Goal: Check status: Check status

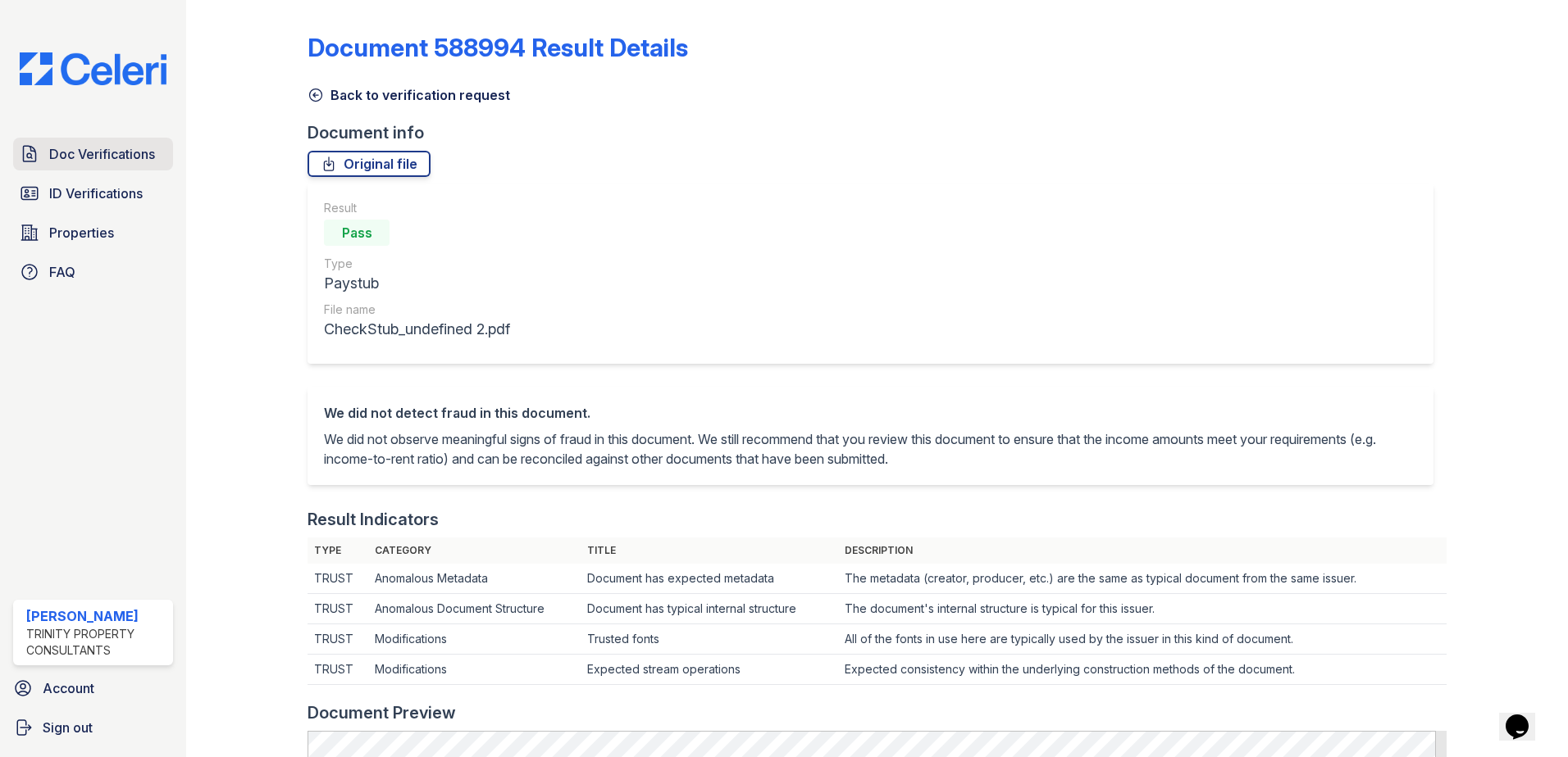
click at [115, 158] on span "Doc Verifications" at bounding box center [102, 154] width 105 height 20
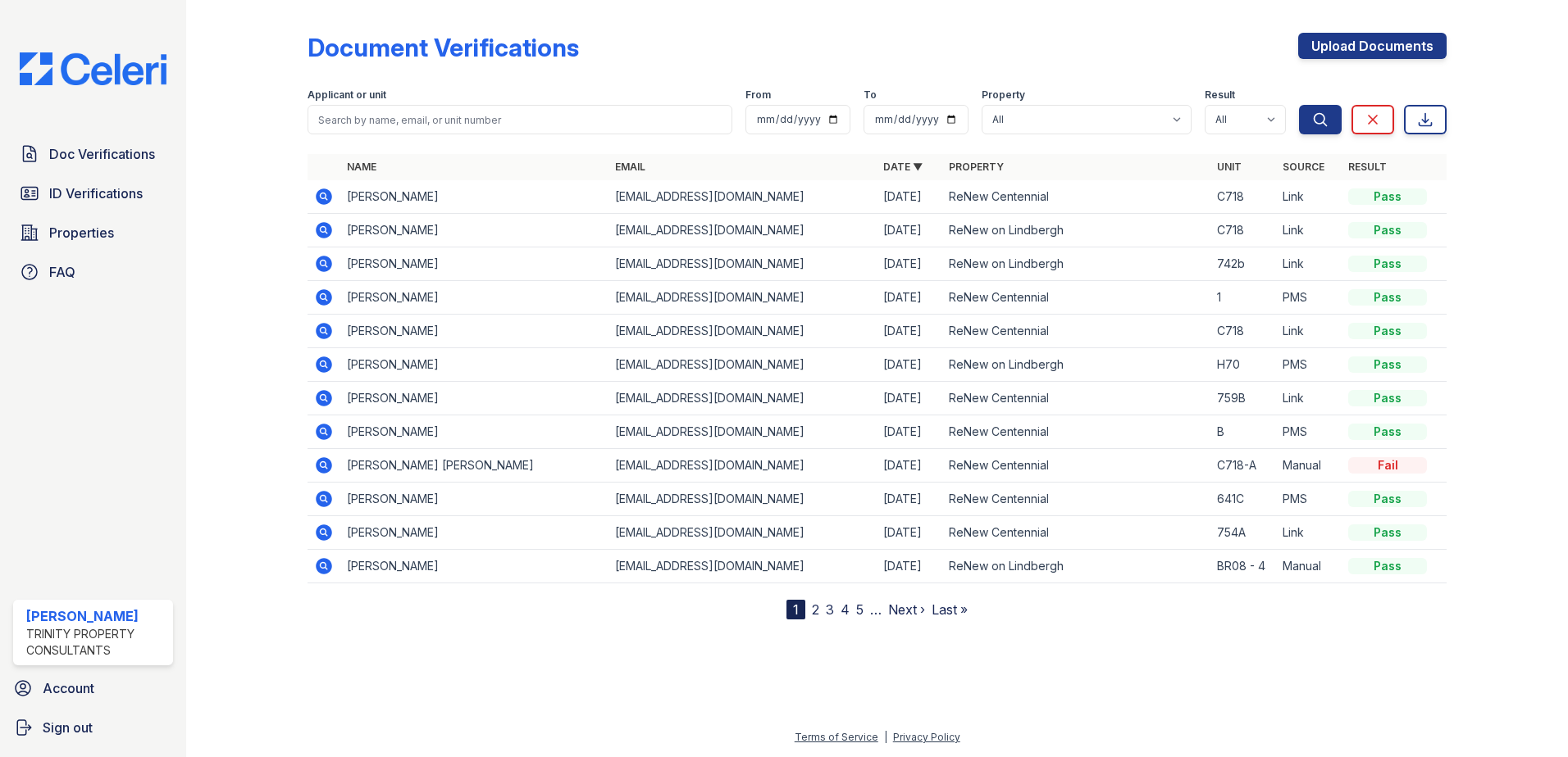
click at [325, 264] on icon at bounding box center [323, 263] width 4 height 4
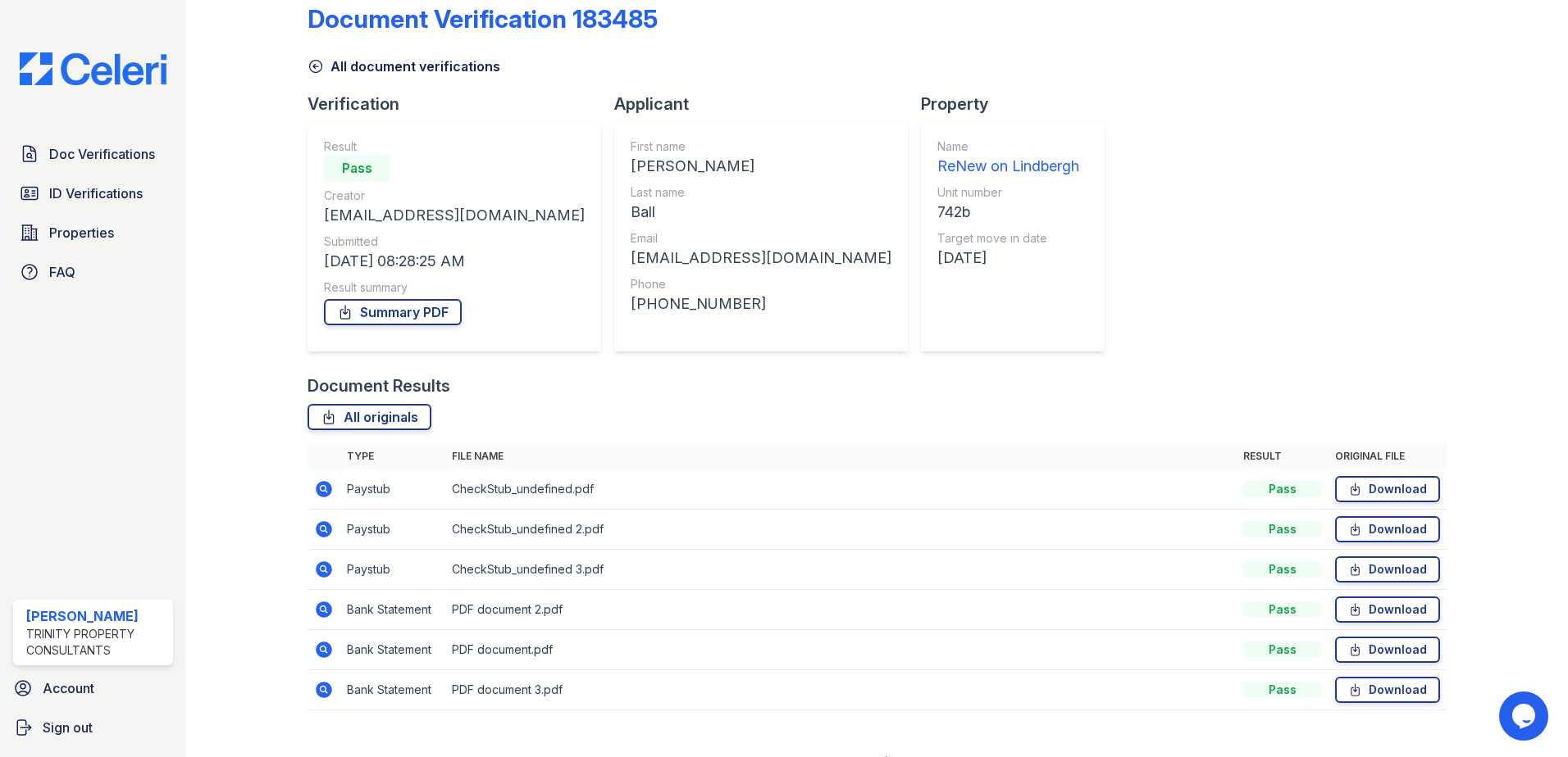
scroll to position [55, 0]
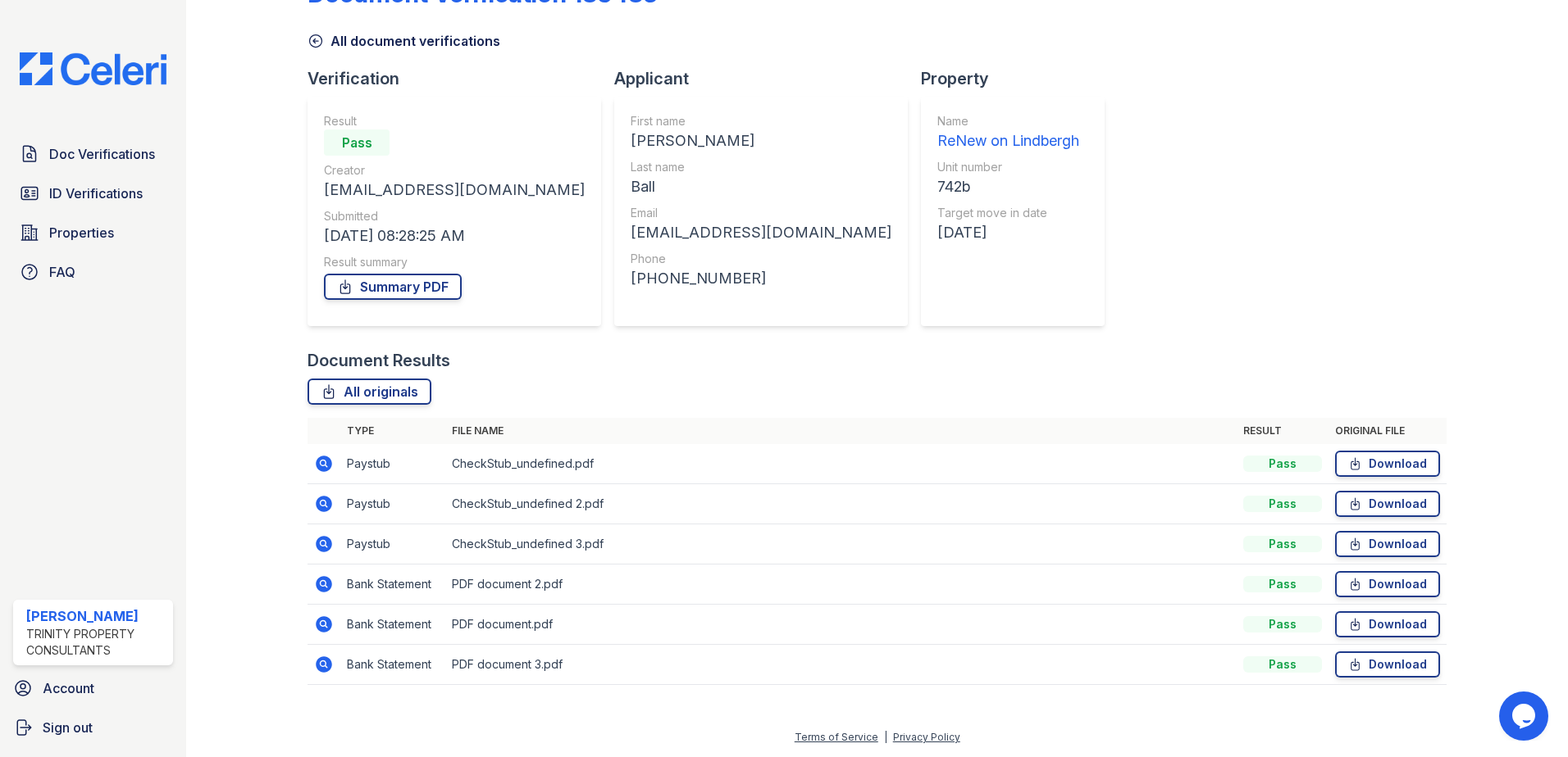
click at [328, 541] on icon at bounding box center [324, 544] width 16 height 16
click at [322, 667] on icon at bounding box center [324, 665] width 20 height 20
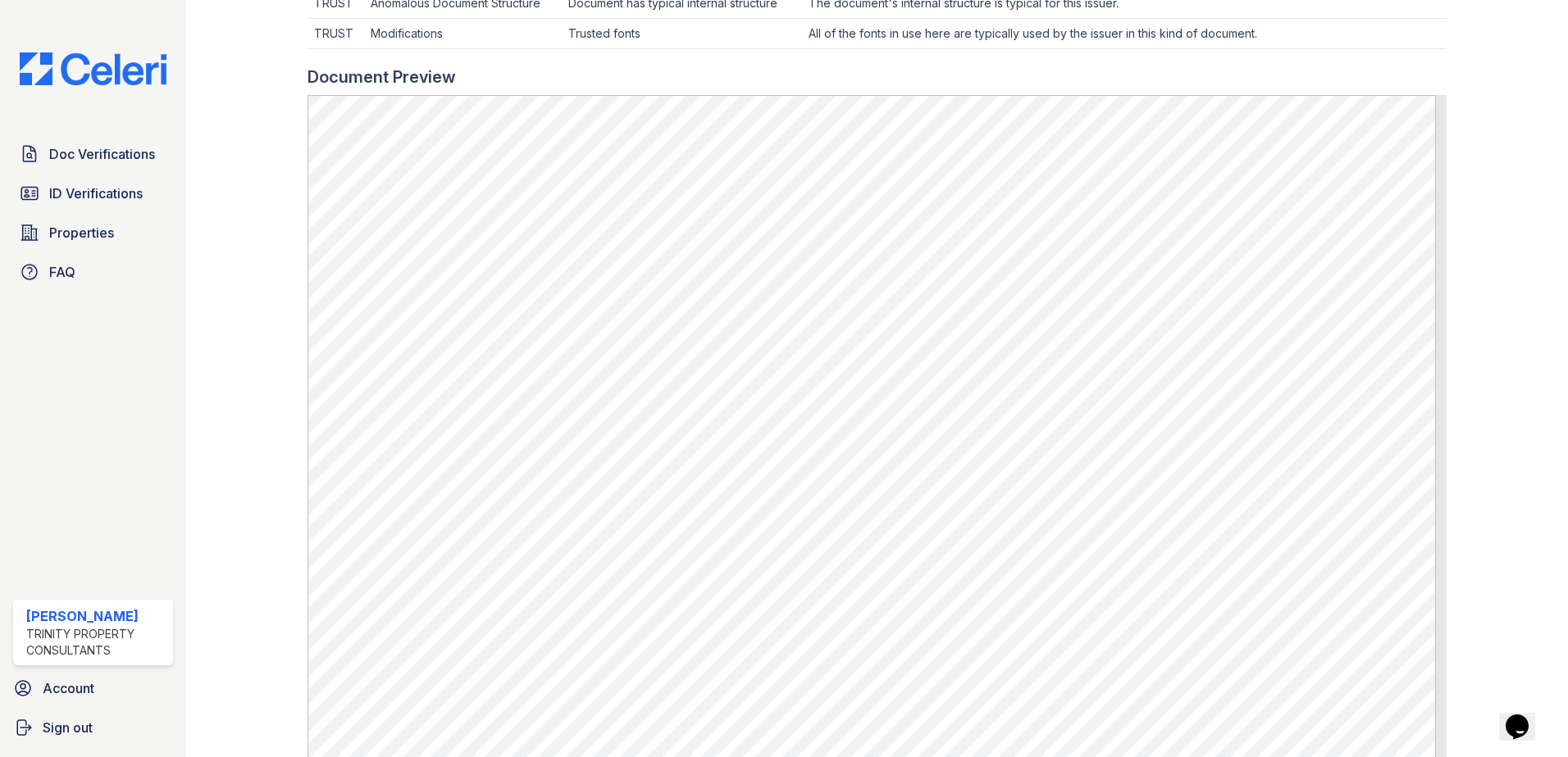
scroll to position [623, 0]
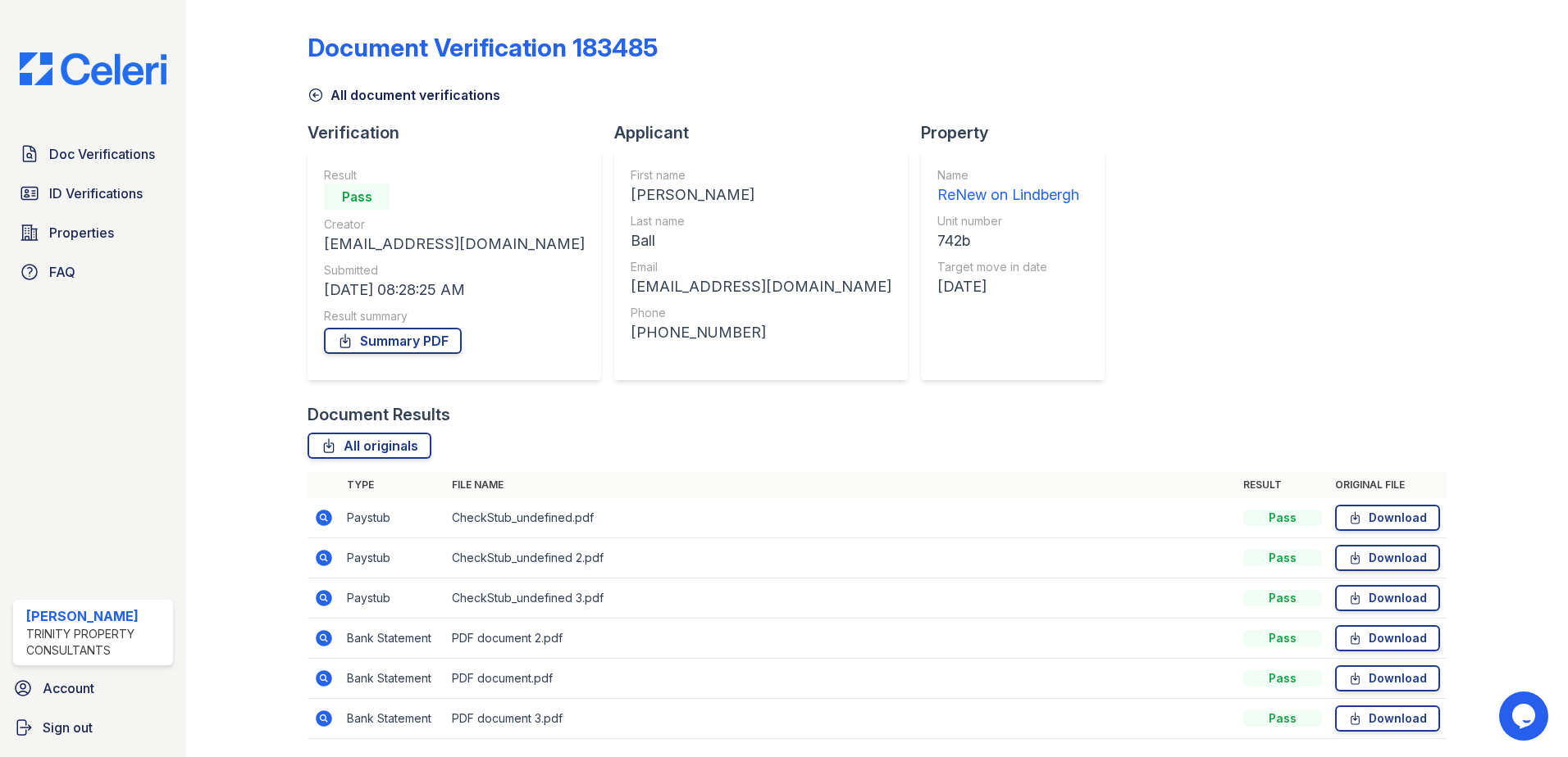
click at [324, 679] on icon at bounding box center [324, 678] width 20 height 20
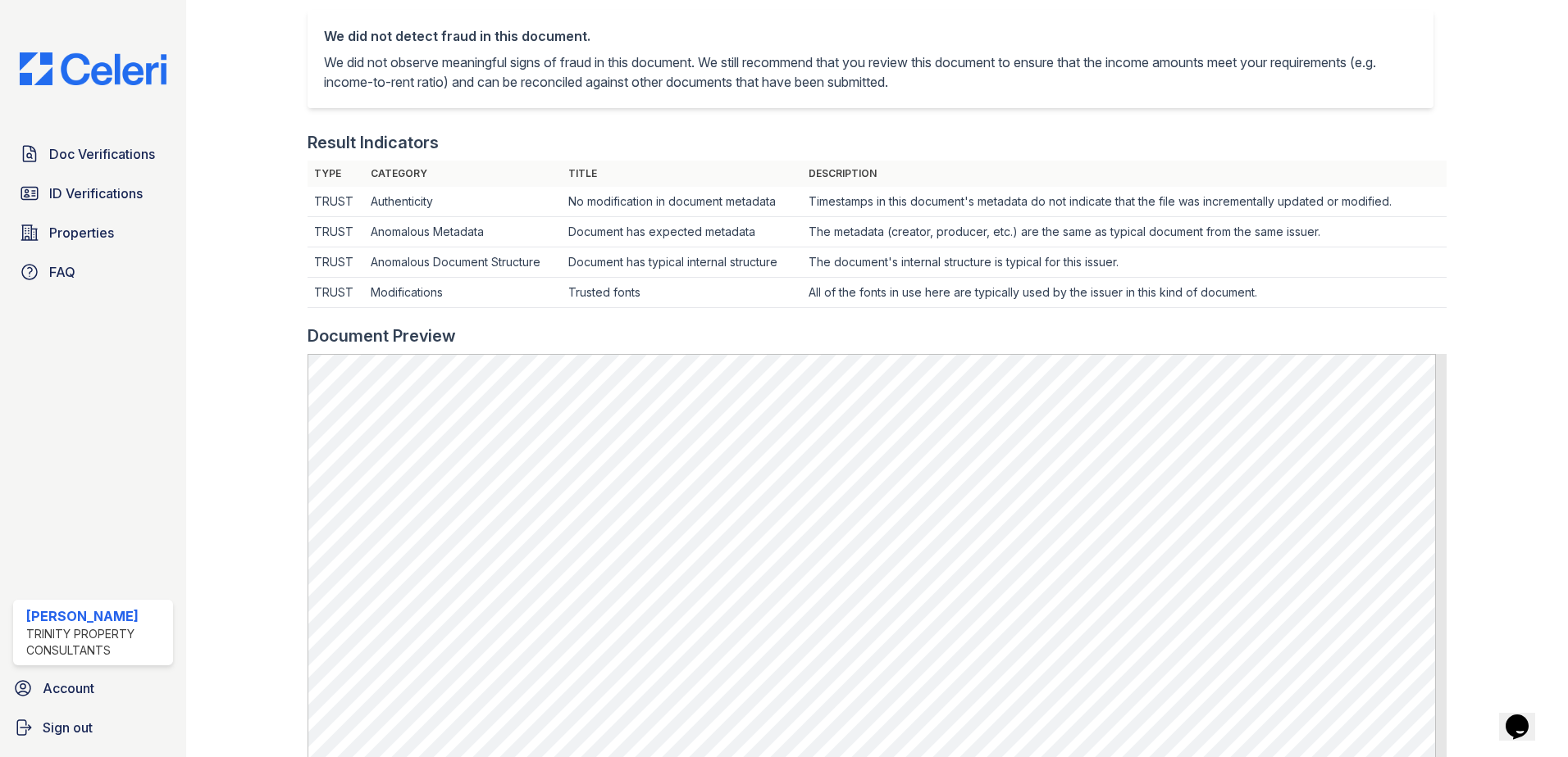
scroll to position [295, 0]
